Goal: Navigation & Orientation: Find specific page/section

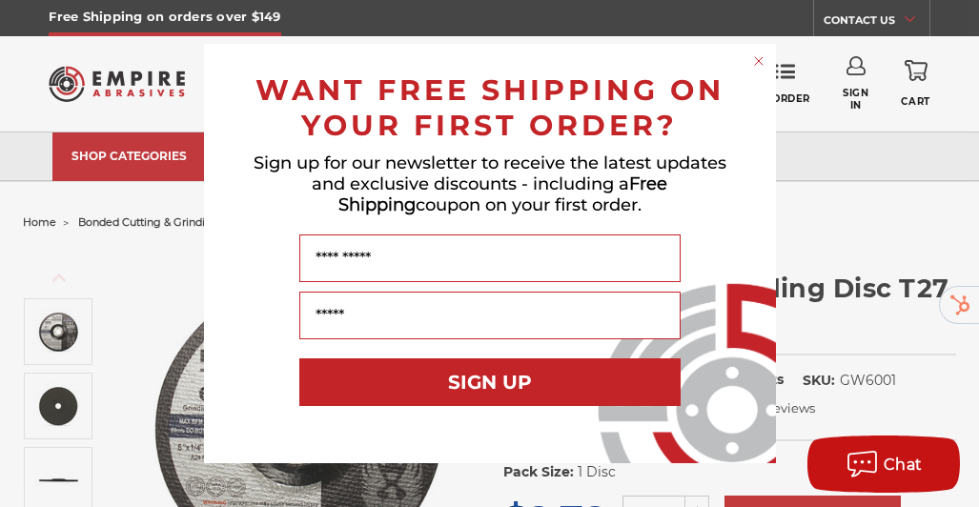
click at [760, 57] on circle "Close dialog" at bounding box center [758, 61] width 18 height 18
